Goal: Consume media (video, audio)

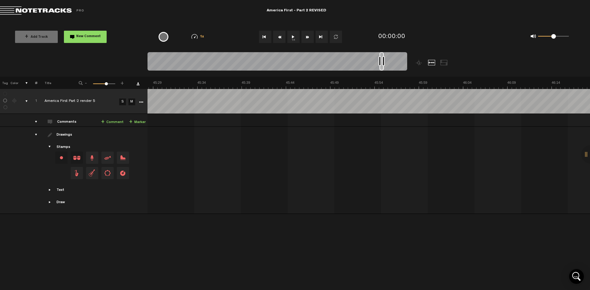
scroll to position [0, 24047]
drag, startPoint x: 151, startPoint y: 55, endPoint x: 382, endPoint y: 55, distance: 231.2
click at [382, 55] on div at bounding box center [382, 61] width 4 height 18
click at [291, 38] on button "1x" at bounding box center [293, 37] width 12 height 12
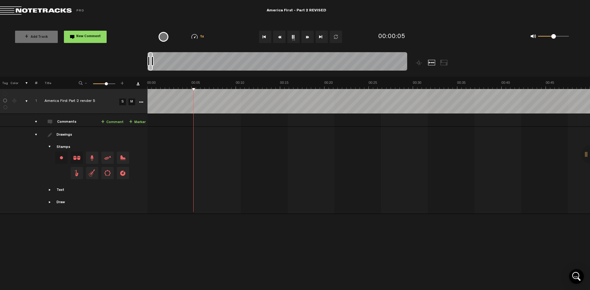
click at [290, 36] on button "1x" at bounding box center [293, 37] width 12 height 12
drag, startPoint x: 150, startPoint y: 55, endPoint x: 382, endPoint y: 52, distance: 231.5
click at [382, 22] on div "Loading... 100% + Add Track New Comment 1x 0.25x 0.5x 0.75x 1x 1.25x 1.5x 1.75x…" at bounding box center [295, 22] width 590 height 0
click at [293, 38] on button "1x" at bounding box center [293, 37] width 12 height 12
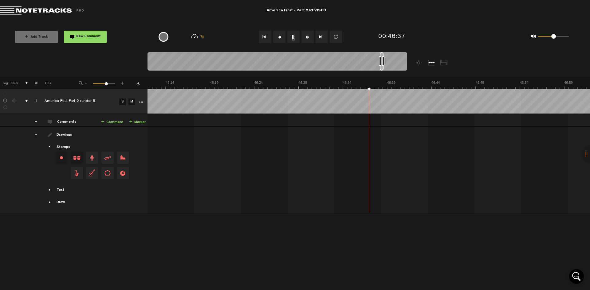
scroll to position [0, 24433]
click at [434, 20] on md-toolbar "Exit Project America First - Part 2 REVISED" at bounding box center [295, 11] width 590 height 22
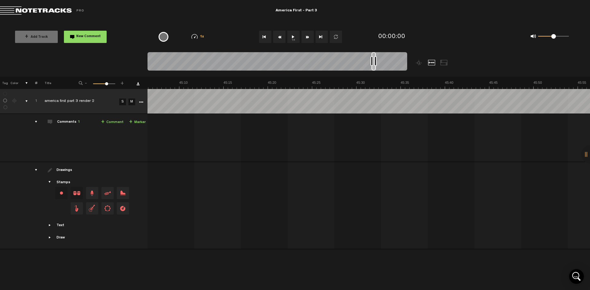
scroll to position [0, 23977]
drag, startPoint x: 151, startPoint y: 56, endPoint x: 374, endPoint y: 56, distance: 223.2
click at [374, 56] on div at bounding box center [374, 61] width 4 height 18
click at [292, 37] on button "1x" at bounding box center [293, 37] width 12 height 12
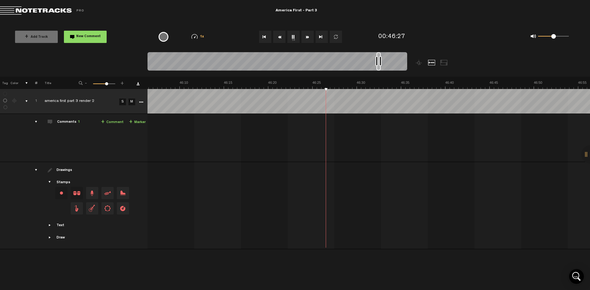
click at [196, 14] on div "Exit Project" at bounding box center [99, 10] width 198 height 9
